Goal: Transaction & Acquisition: Purchase product/service

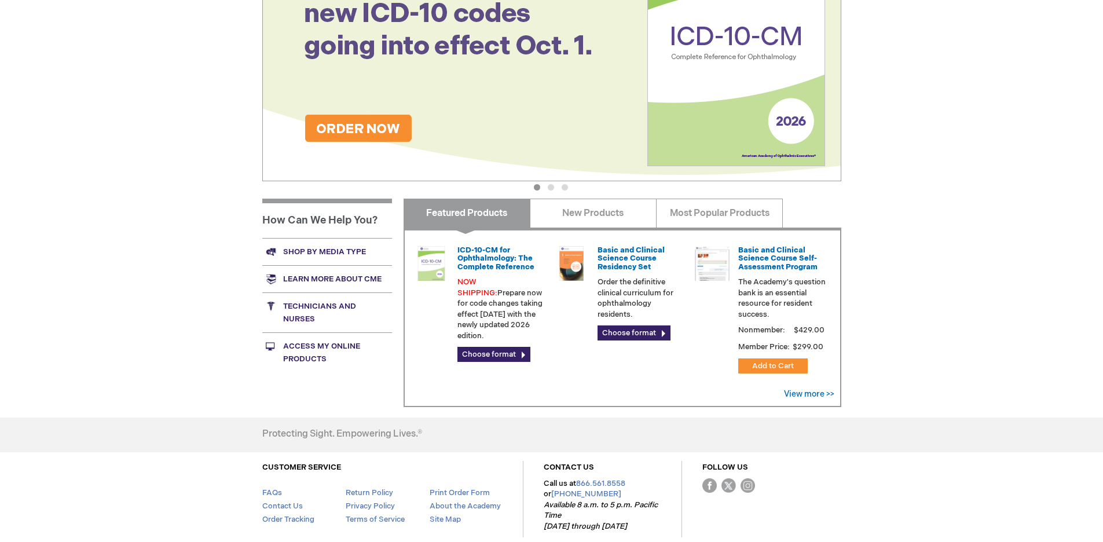
scroll to position [328, 0]
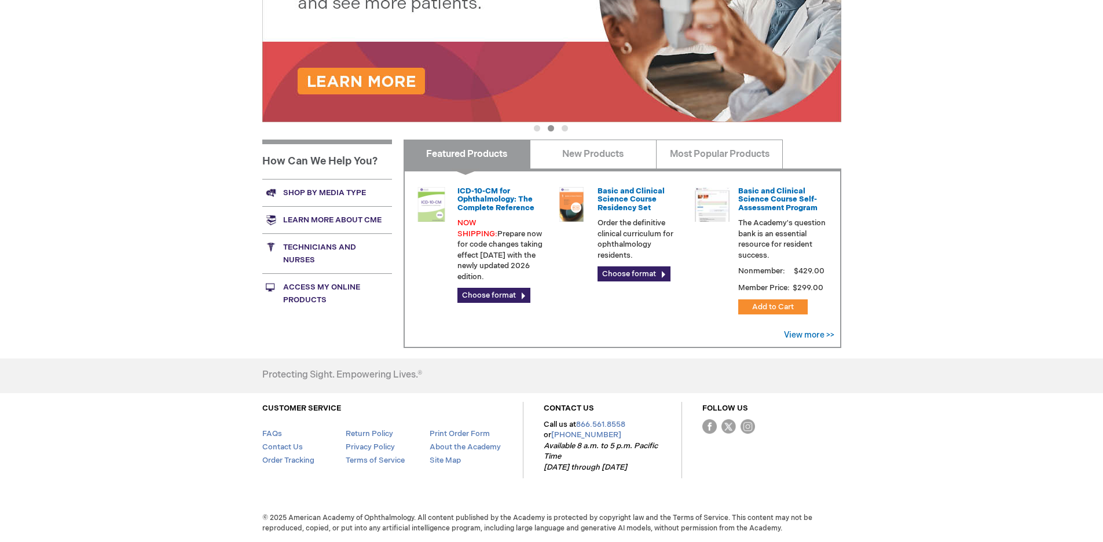
click at [307, 247] on link "Technicians and nurses" at bounding box center [327, 253] width 130 height 40
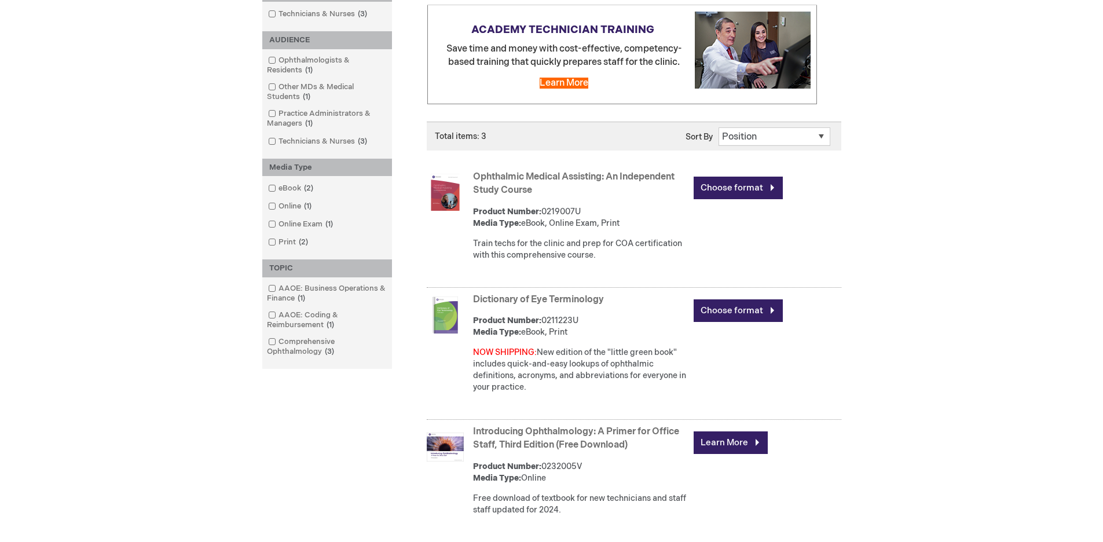
scroll to position [232, 0]
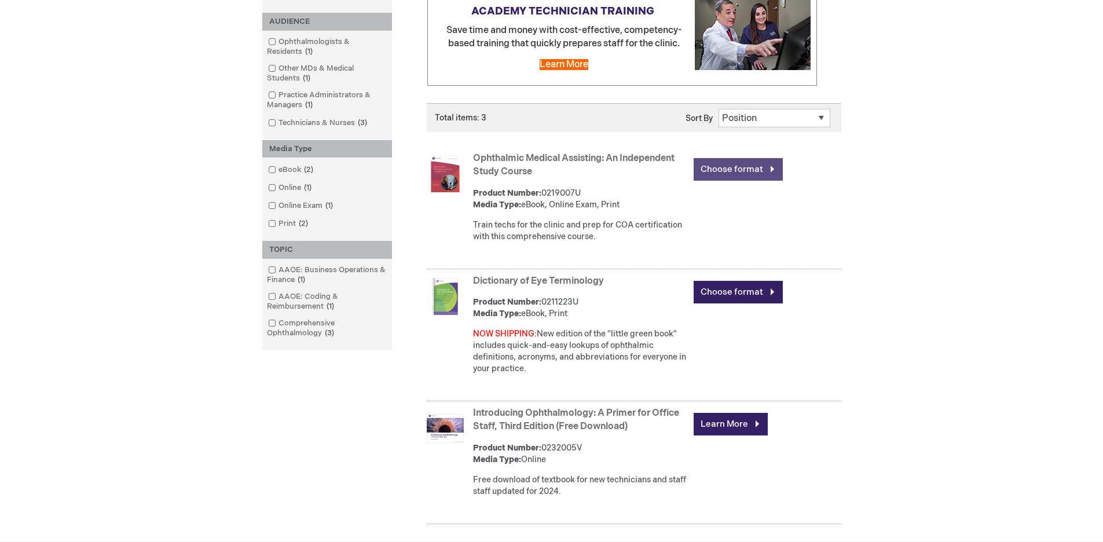
click at [731, 167] on link "Choose format" at bounding box center [737, 169] width 89 height 23
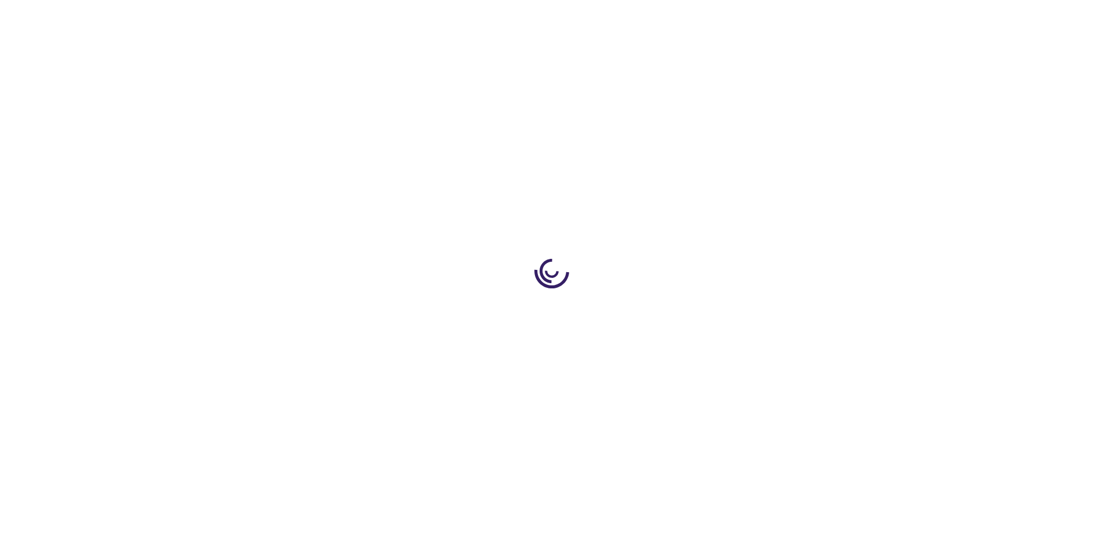
type input "0"
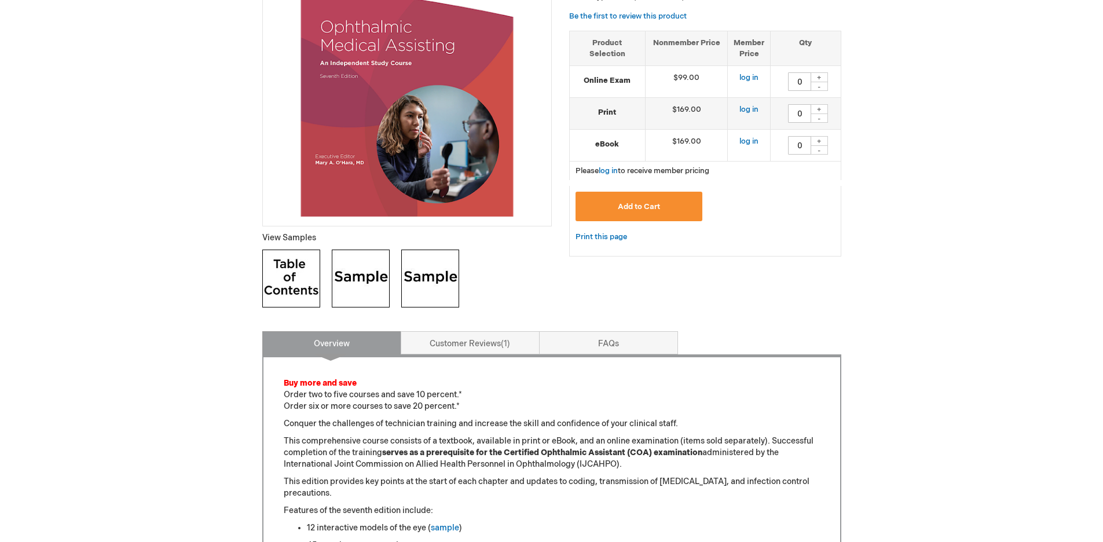
scroll to position [214, 0]
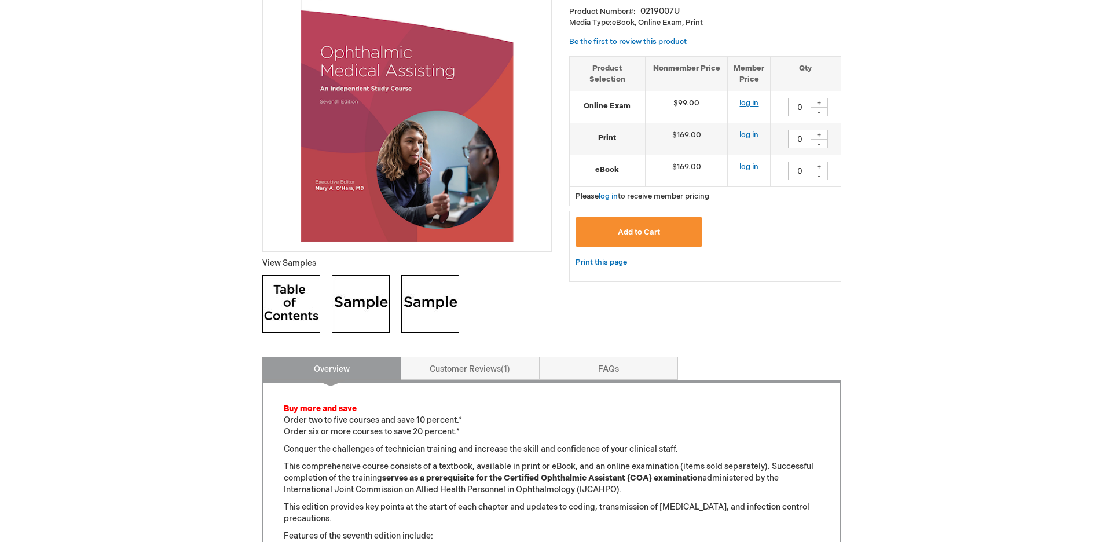
click at [746, 102] on link "log in" at bounding box center [748, 102] width 19 height 9
